Goal: Navigation & Orientation: Find specific page/section

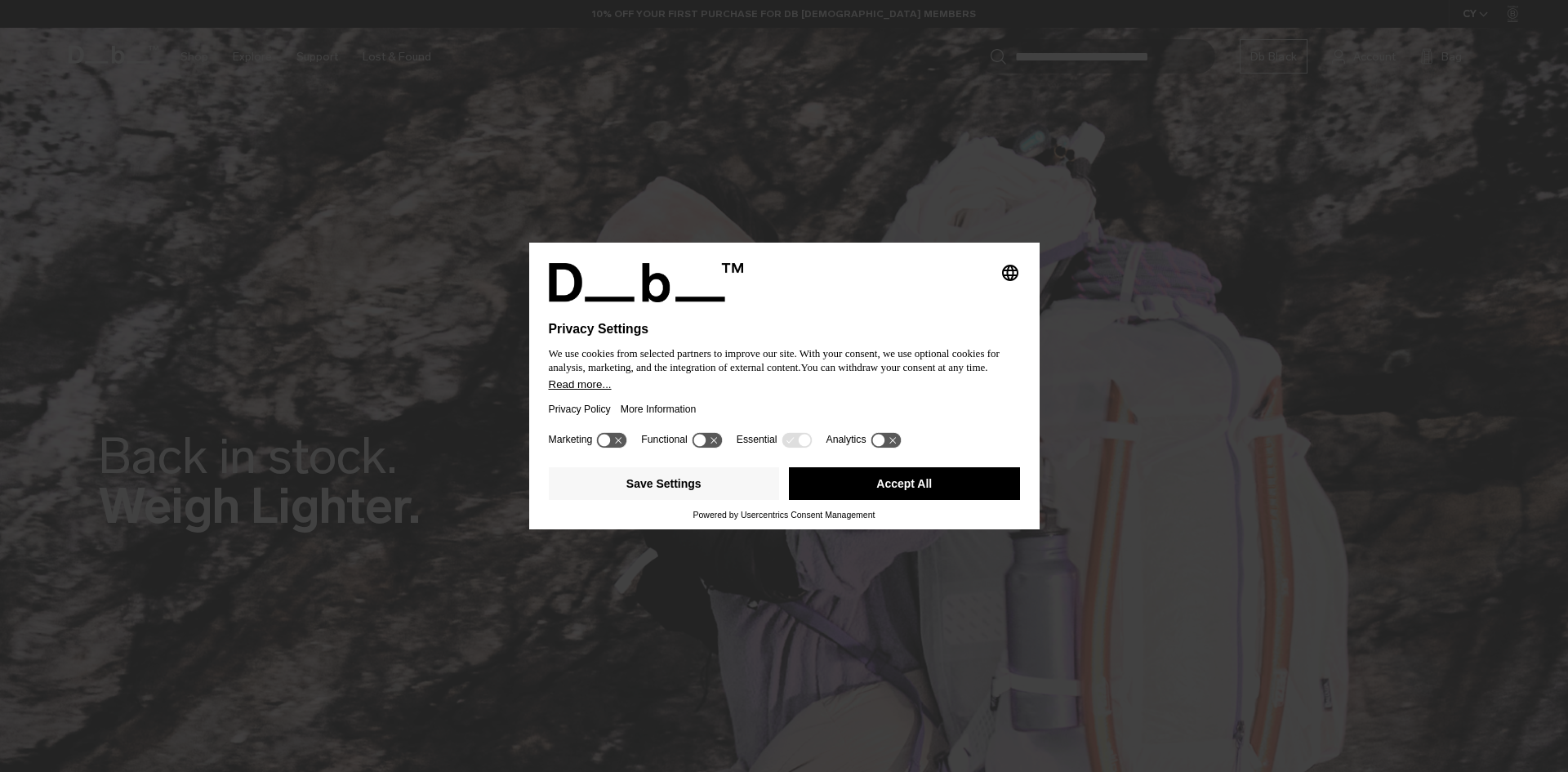
click at [906, 481] on button "Accept All" at bounding box center [904, 484] width 231 height 33
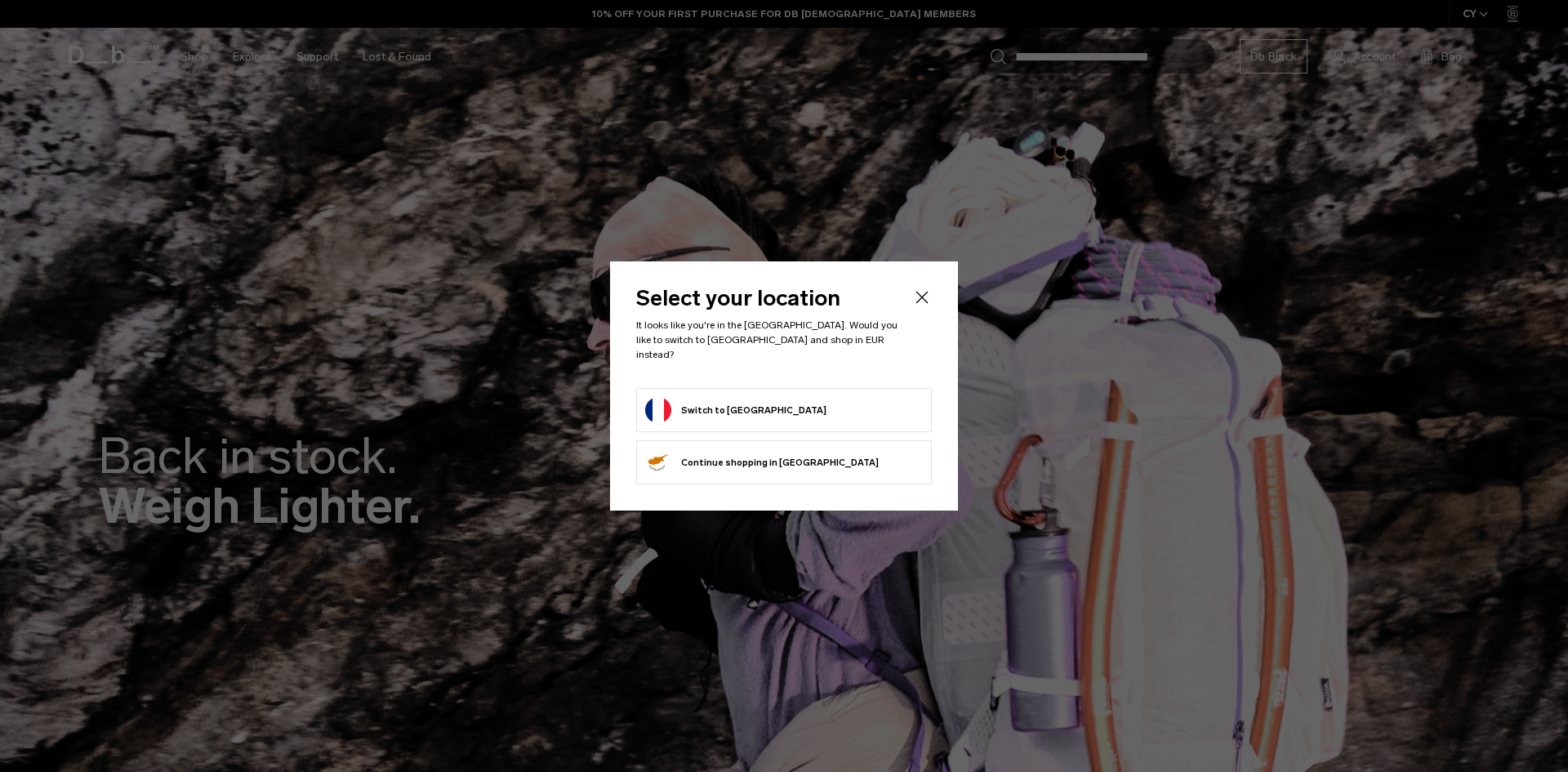
click at [710, 402] on button "Switch to [GEOGRAPHIC_DATA]" at bounding box center [735, 410] width 181 height 26
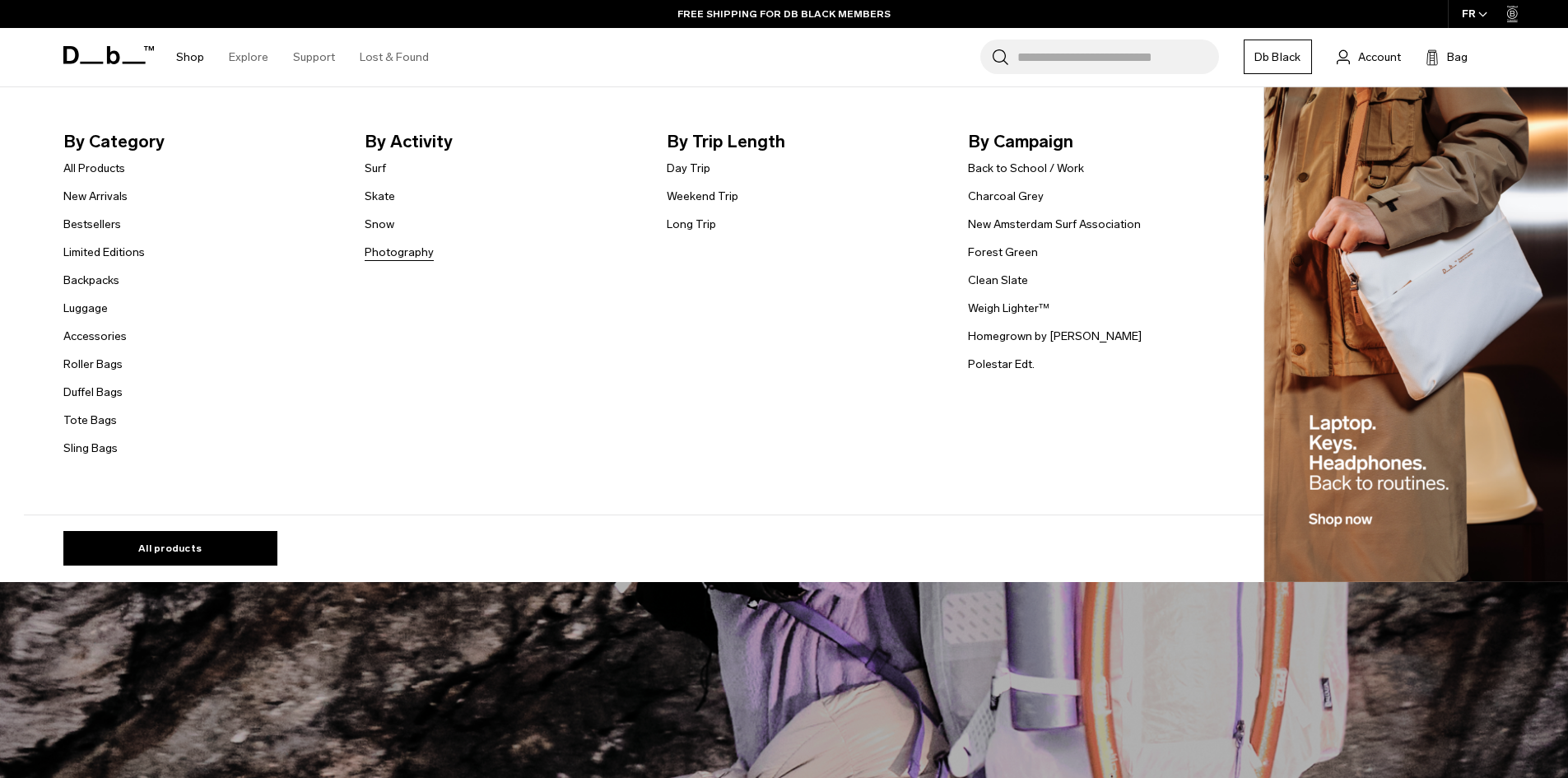
click at [402, 255] on link "Photography" at bounding box center [400, 252] width 70 height 17
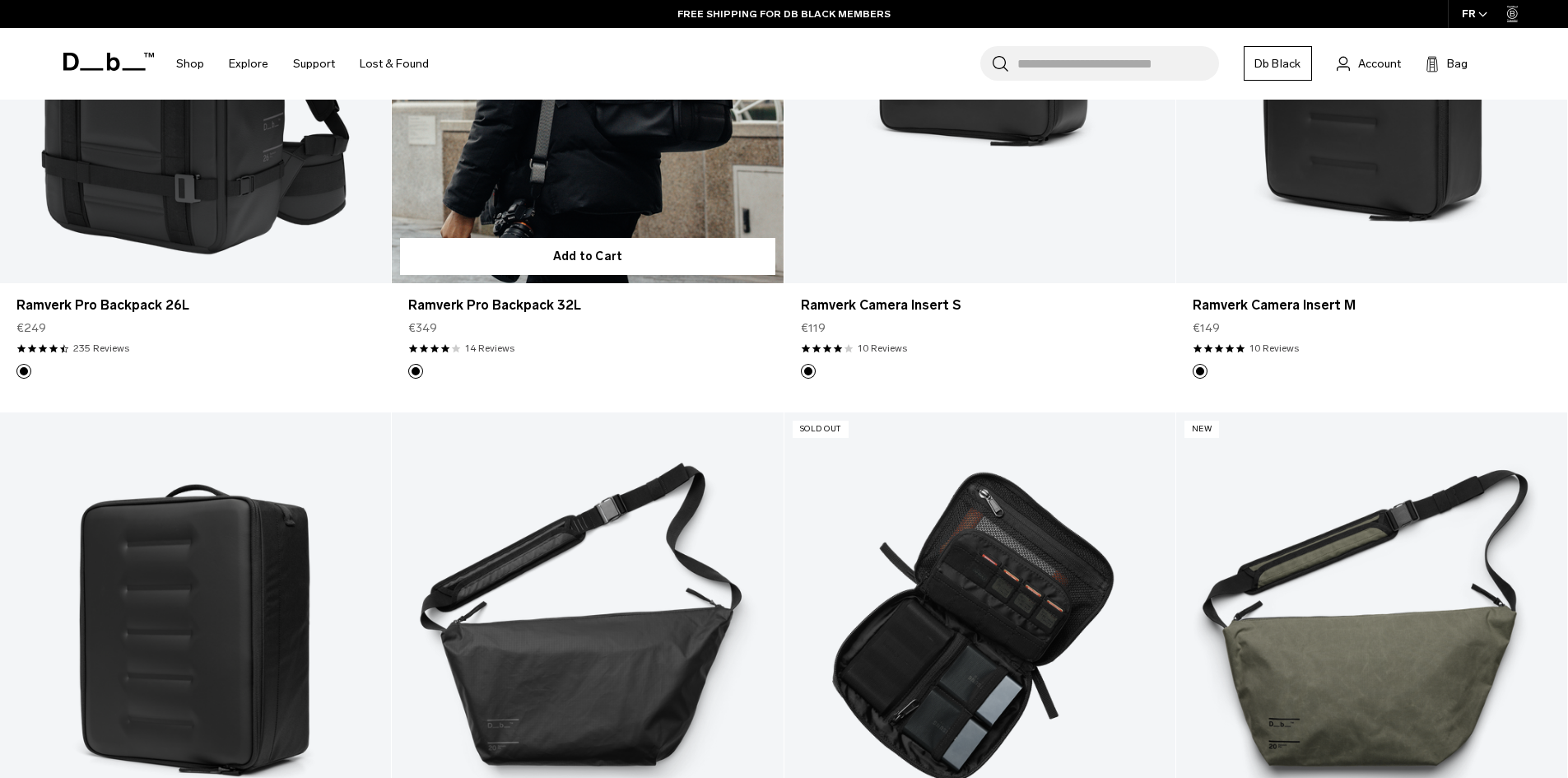
scroll to position [329, 0]
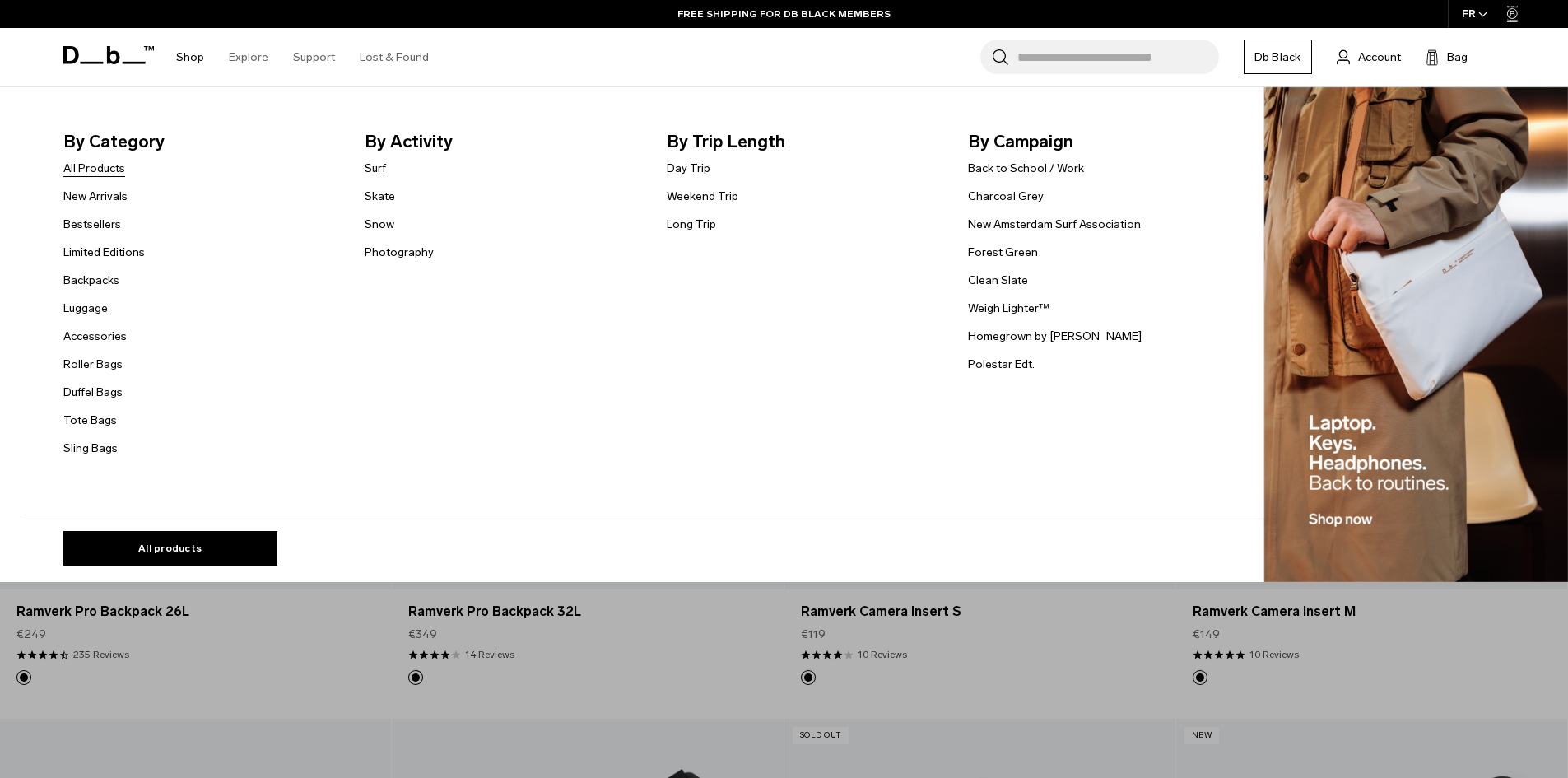
click at [105, 172] on link "All Products" at bounding box center [94, 168] width 62 height 17
